Goal: Task Accomplishment & Management: Manage account settings

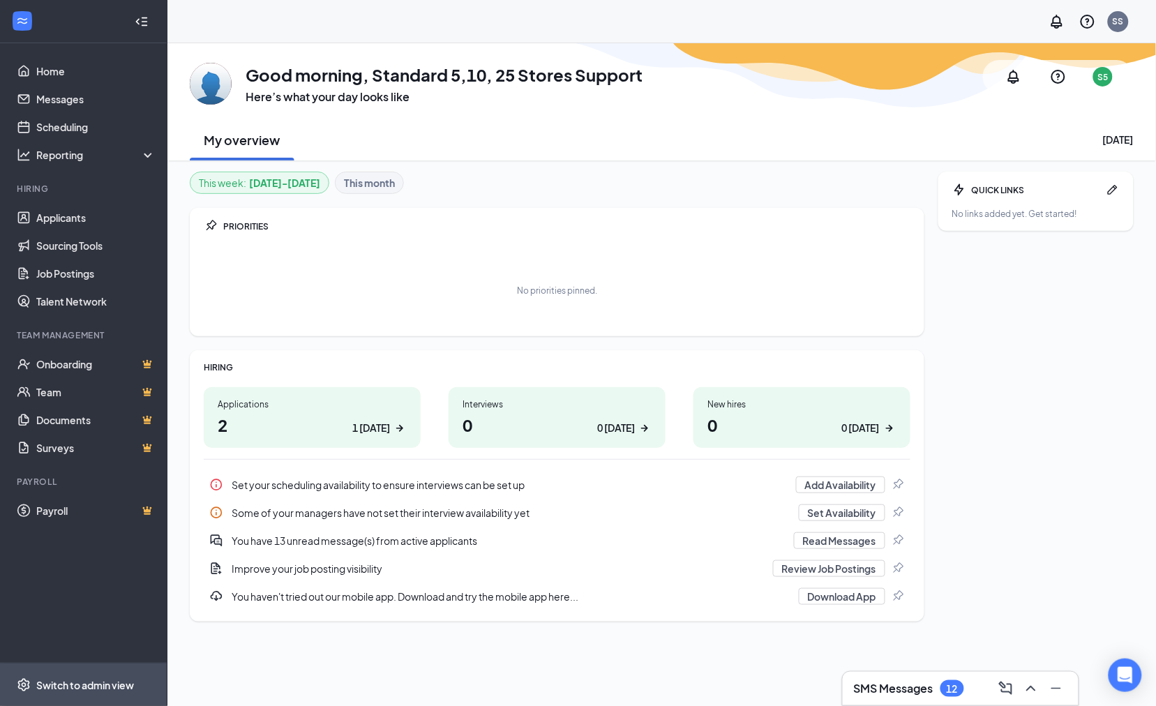
click at [80, 531] on div "Switch to admin view" at bounding box center [85, 685] width 98 height 14
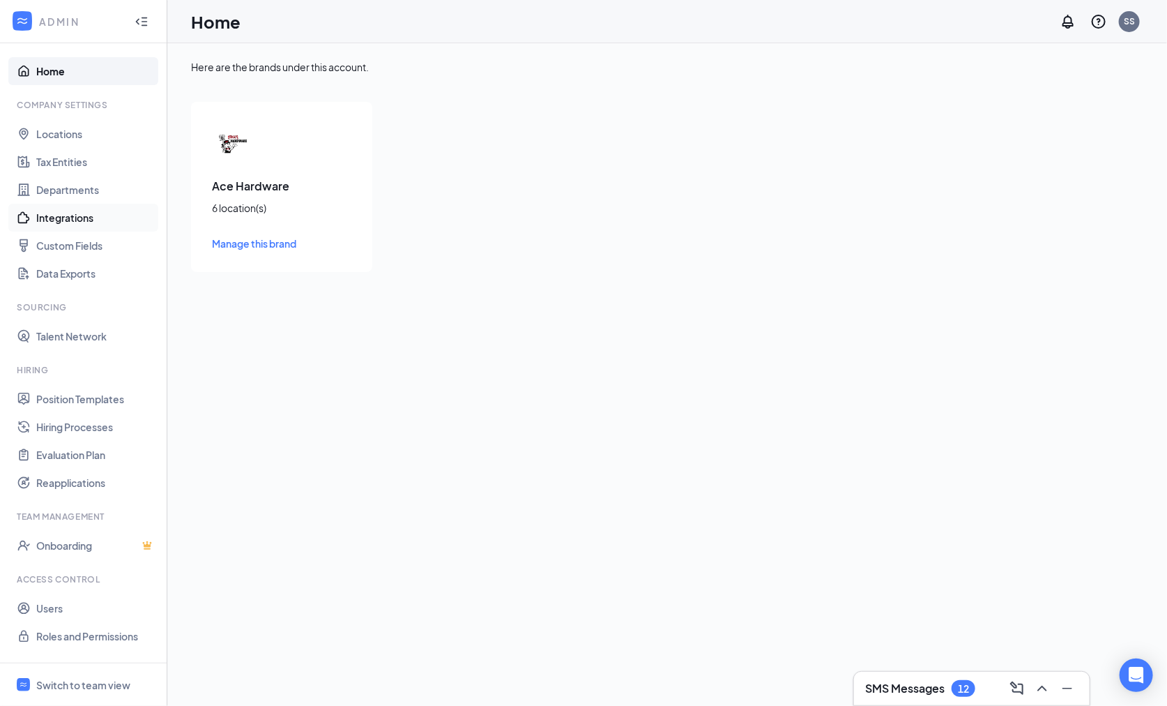
click at [90, 217] on link "Integrations" at bounding box center [95, 218] width 119 height 28
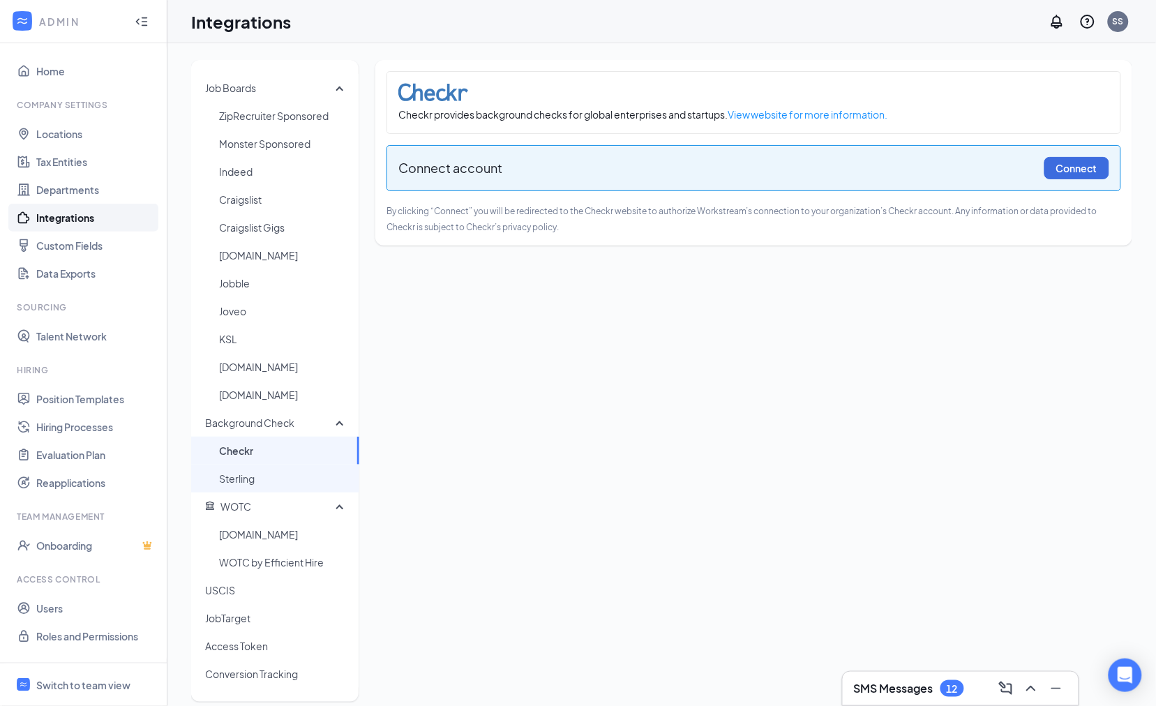
click at [251, 483] on span "Sterling" at bounding box center [283, 478] width 129 height 28
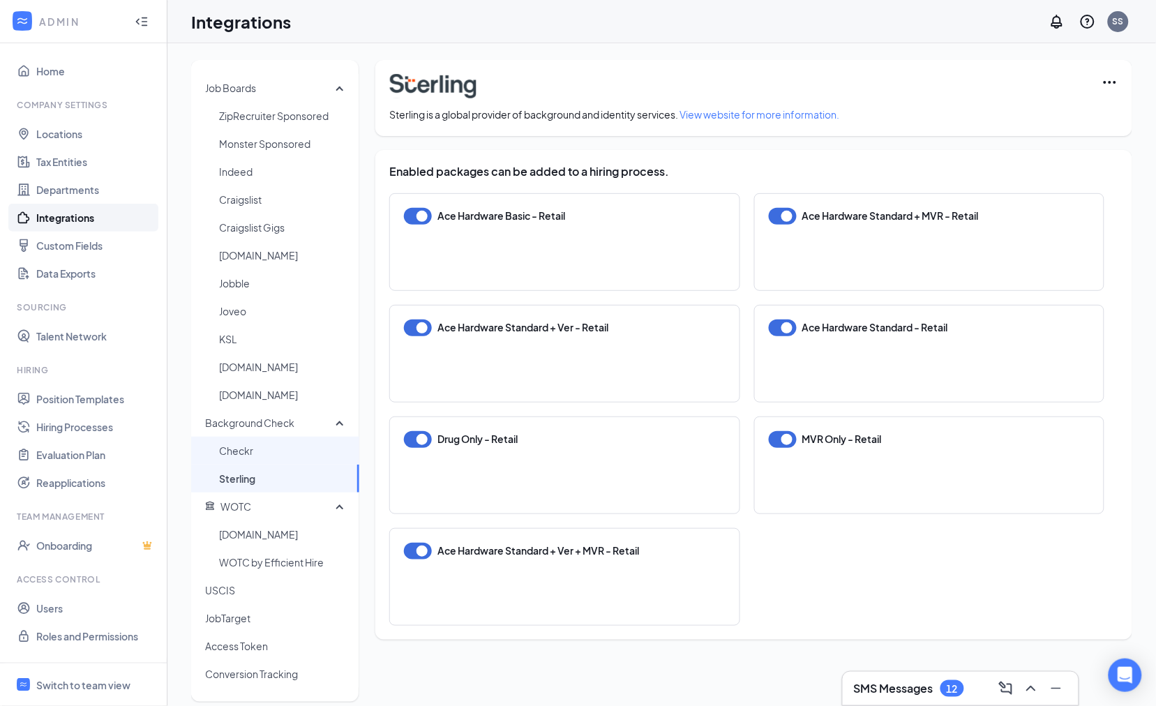
click at [269, 460] on span "Checkr" at bounding box center [283, 451] width 129 height 28
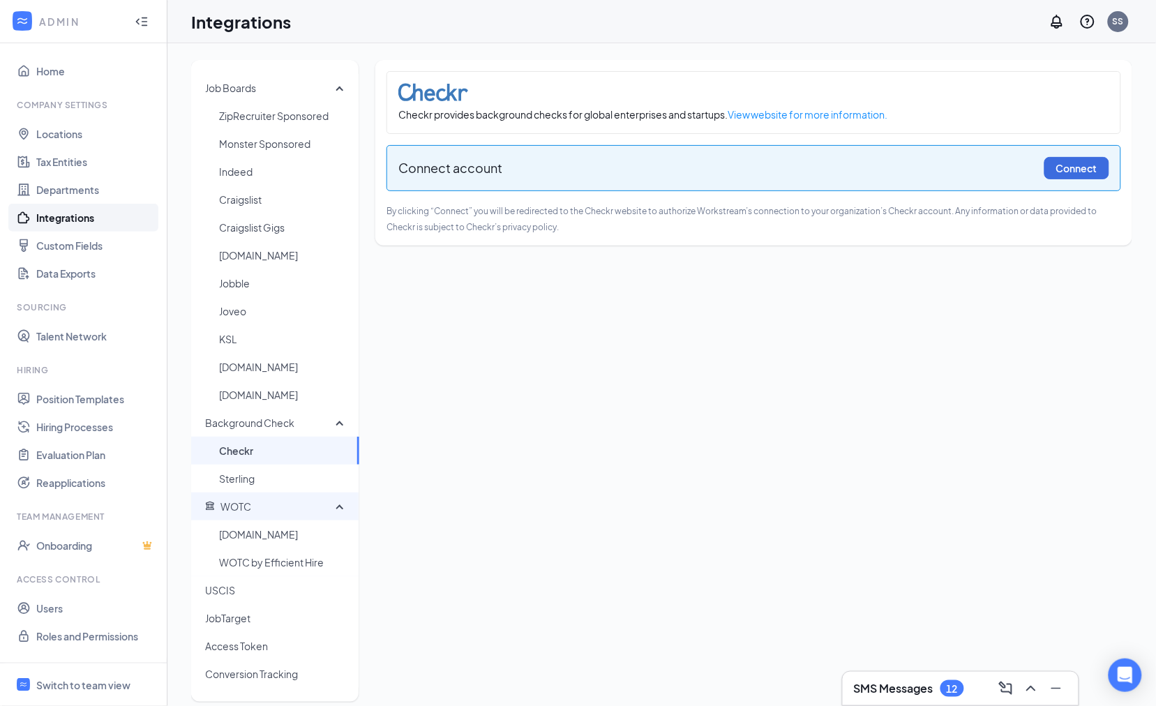
click at [255, 494] on span "WOTC" at bounding box center [270, 506] width 130 height 28
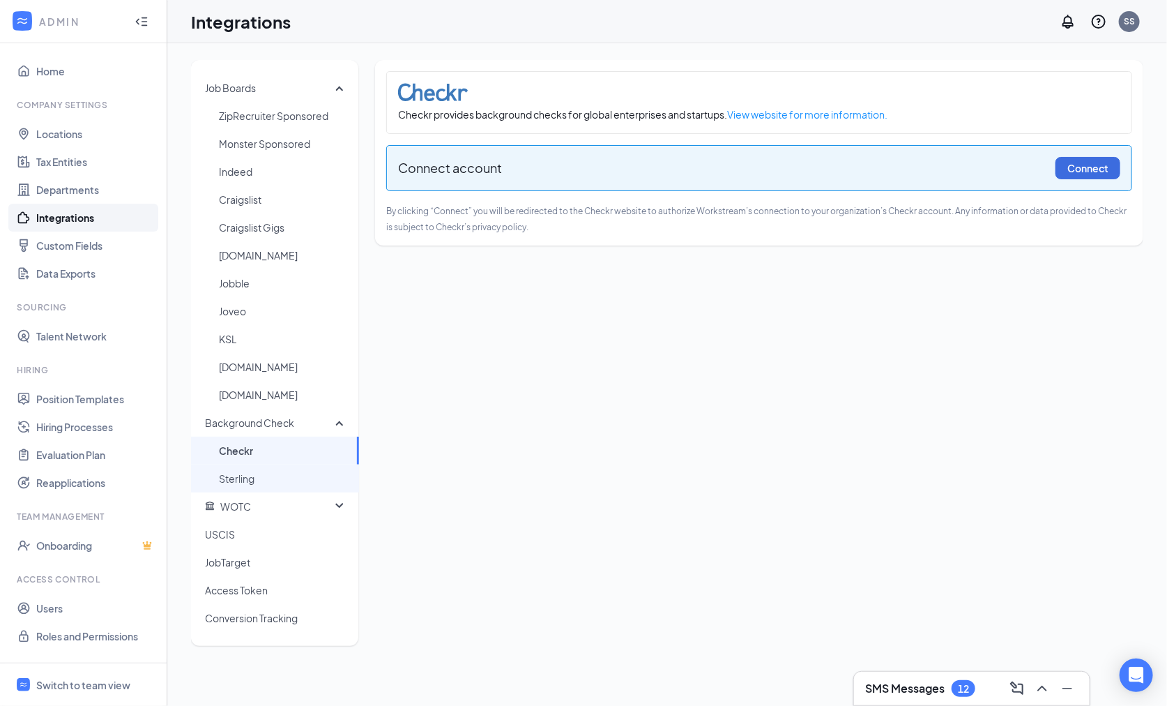
click at [258, 485] on span "Sterling" at bounding box center [283, 478] width 129 height 28
